Goal: Task Accomplishment & Management: Complete application form

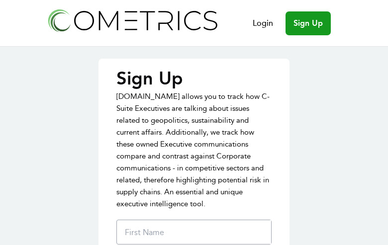
type input "wVqutsXvNUGTnqQ"
type input "ShamELTIYRJRckUz"
type input "[EMAIL_ADDRESS][DOMAIN_NAME]"
